Goal: Use online tool/utility: Utilize a website feature to perform a specific function

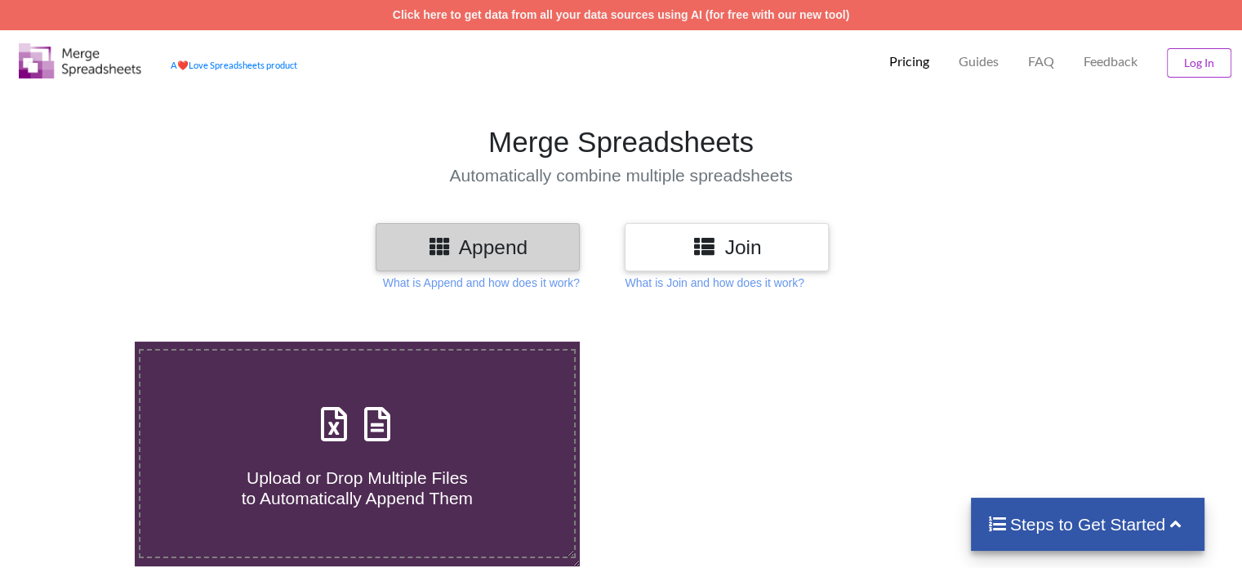
scroll to position [225, 0]
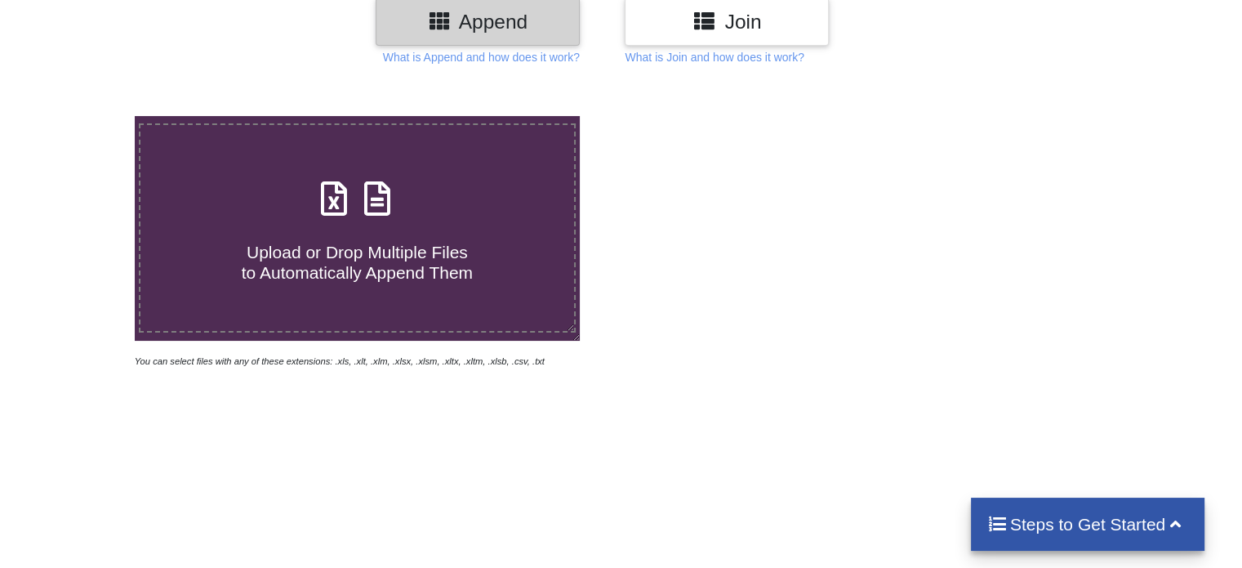
click at [395, 231] on h4 "Upload or Drop Multiple Files to Automatically Append Them" at bounding box center [356, 252] width 433 height 62
click at [85, 116] on input "Upload or Drop Multiple Files to Automatically Append Them" at bounding box center [85, 116] width 0 height 0
type input "C:\fakepath\Student Registration_13th_sep(1).xlsx"
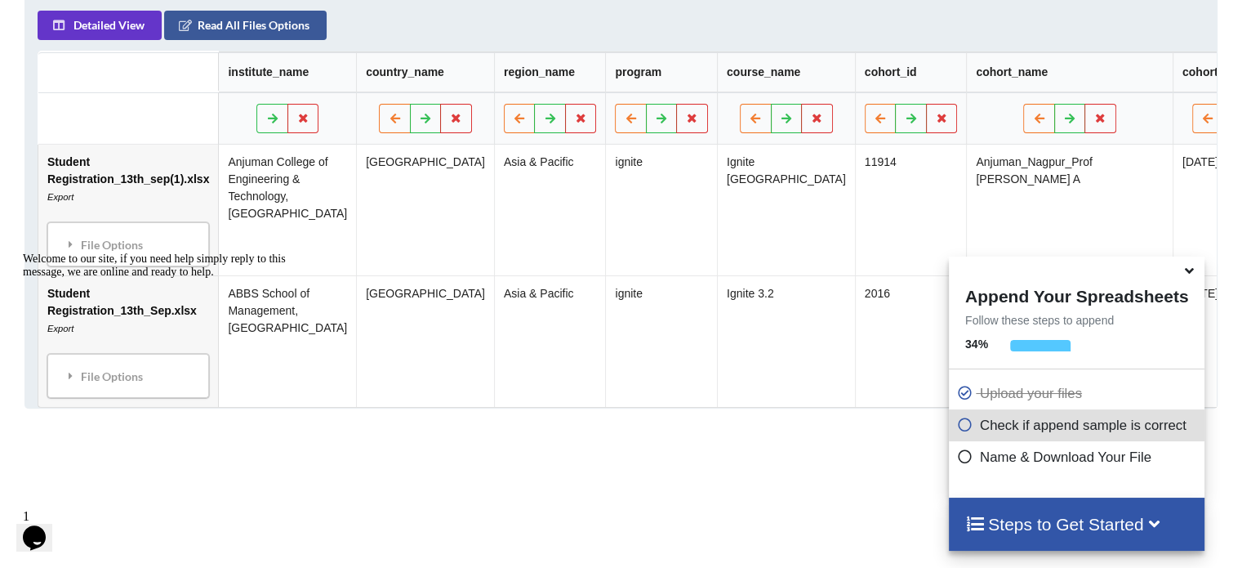
scroll to position [924, 0]
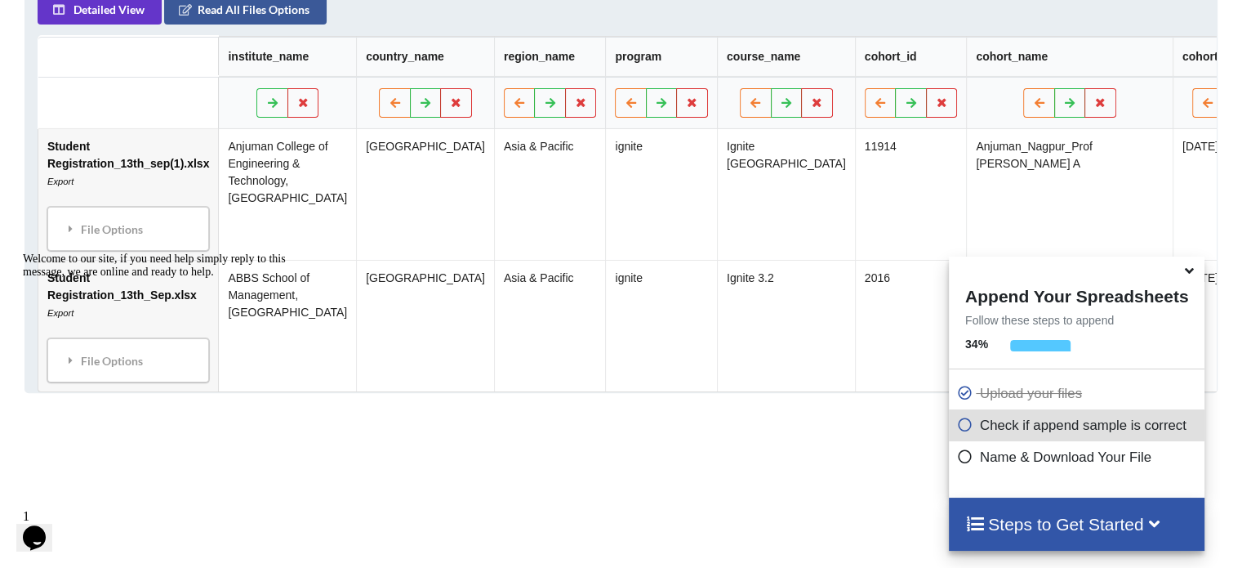
click at [1014, 460] on p "Name & Download Your File" at bounding box center [1078, 457] width 243 height 20
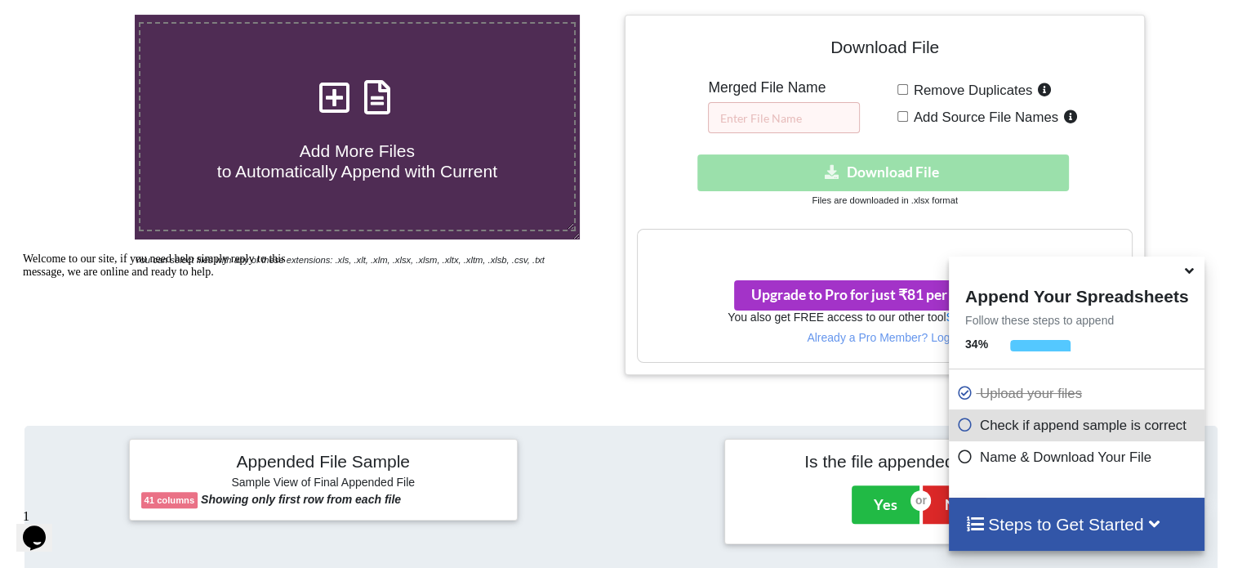
scroll to position [326, 0]
click at [795, 116] on input "text" at bounding box center [784, 118] width 152 height 31
click at [807, 114] on input "text" at bounding box center [784, 118] width 152 height 31
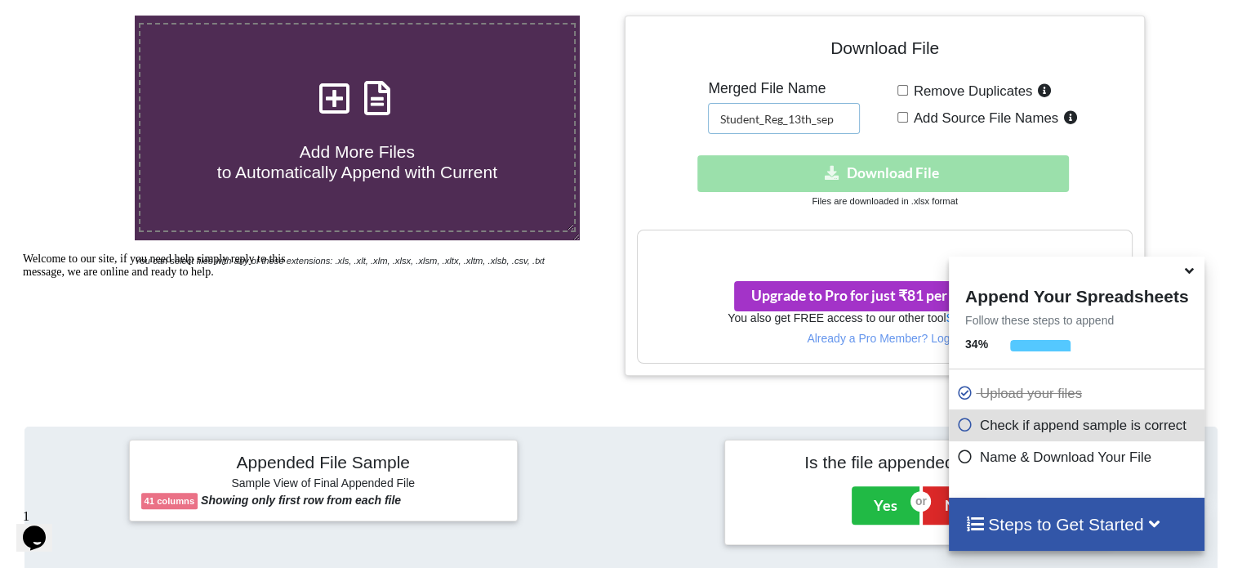
type input "Student_Reg_13th_sep"
click at [913, 176] on div "Download hidden Download File" at bounding box center [884, 173] width 495 height 37
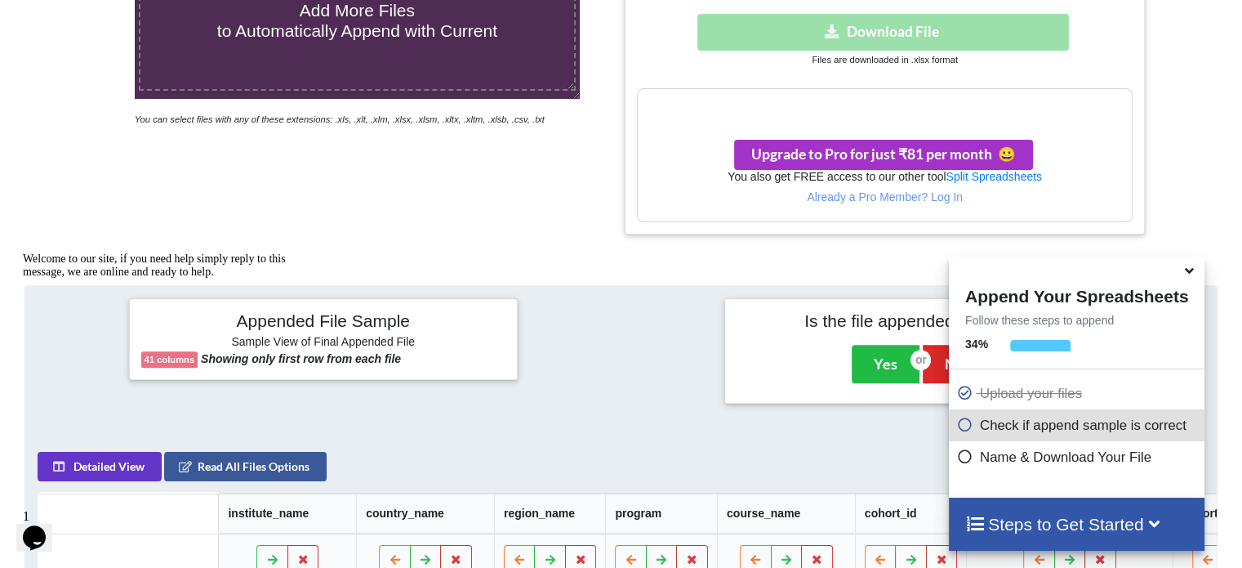
scroll to position [466, 0]
click at [881, 112] on h3 "Your files are more than 1 MB" at bounding box center [884, 107] width 493 height 18
click at [832, 105] on h3 "Your files are more than 1 MB" at bounding box center [884, 107] width 493 height 18
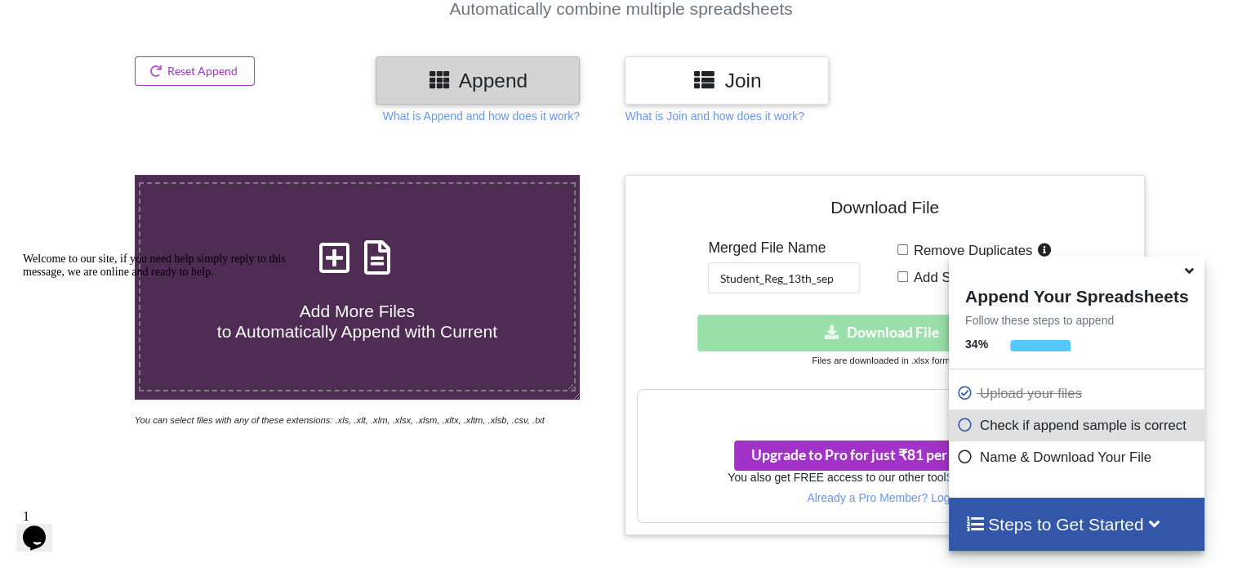
scroll to position [168, 0]
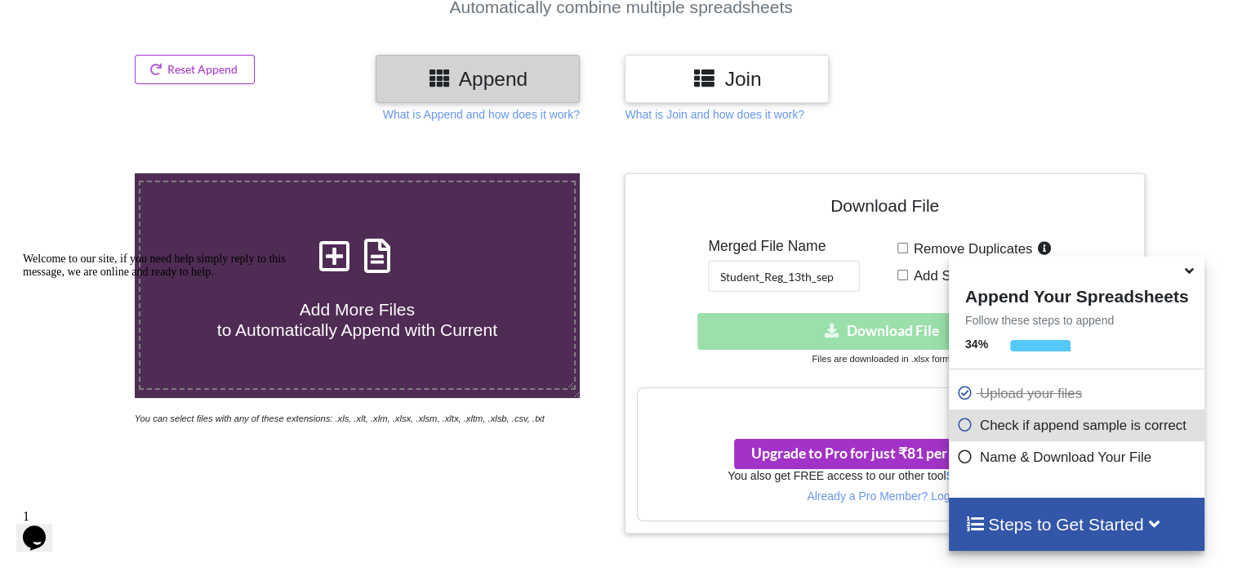
click at [702, 63] on div "Join" at bounding box center [727, 79] width 204 height 48
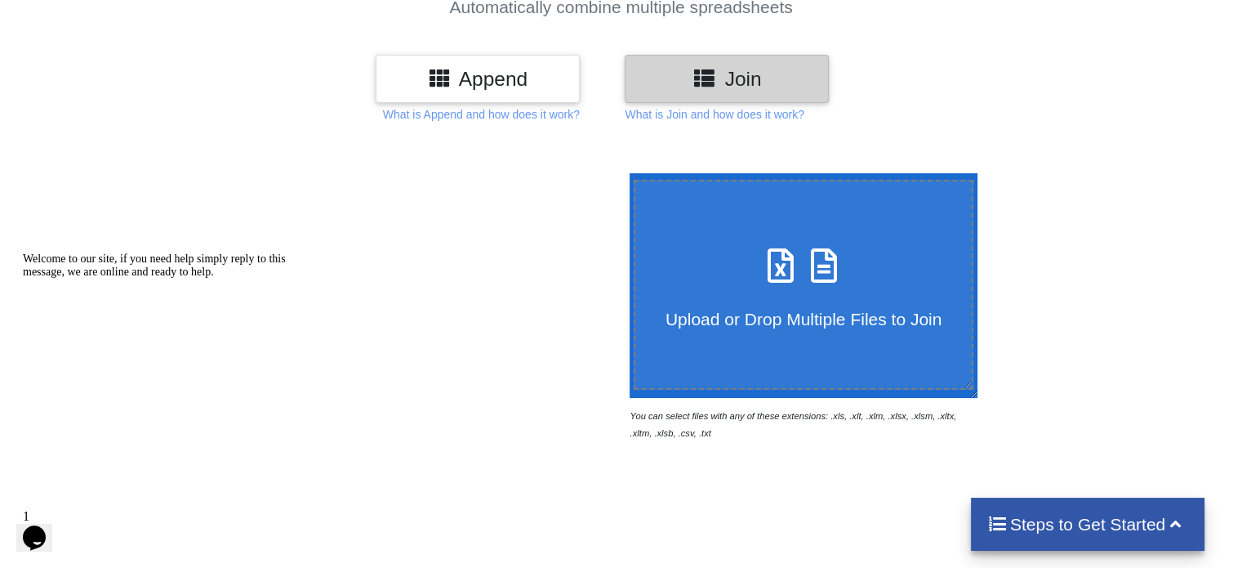
click at [531, 76] on h3 "Append" at bounding box center [478, 79] width 180 height 24
